Goal: Navigation & Orientation: Find specific page/section

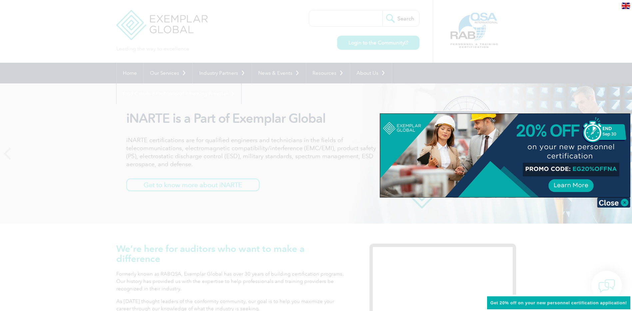
click at [587, 264] on div at bounding box center [316, 155] width 632 height 311
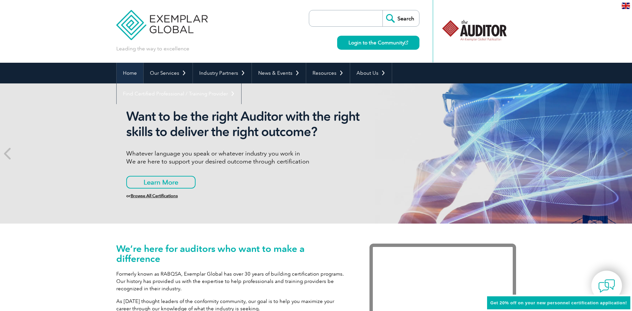
click at [133, 76] on link "Home" at bounding box center [130, 73] width 27 height 21
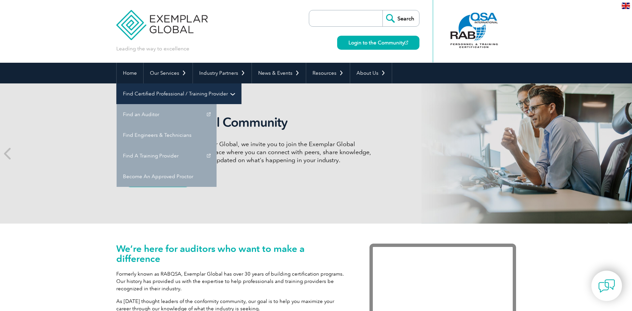
click at [241, 83] on link "Find Certified Professional / Training Provider" at bounding box center [179, 93] width 125 height 21
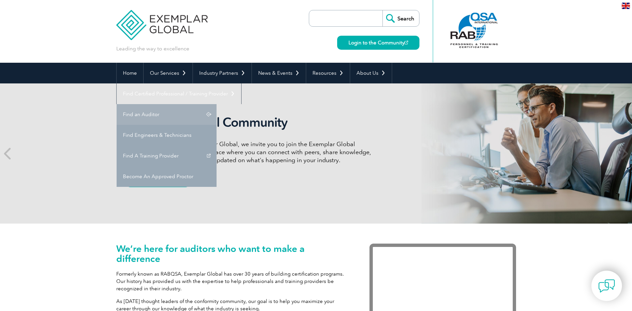
click at [217, 104] on link "Find an Auditor" at bounding box center [167, 114] width 100 height 21
